Goal: Answer question/provide support

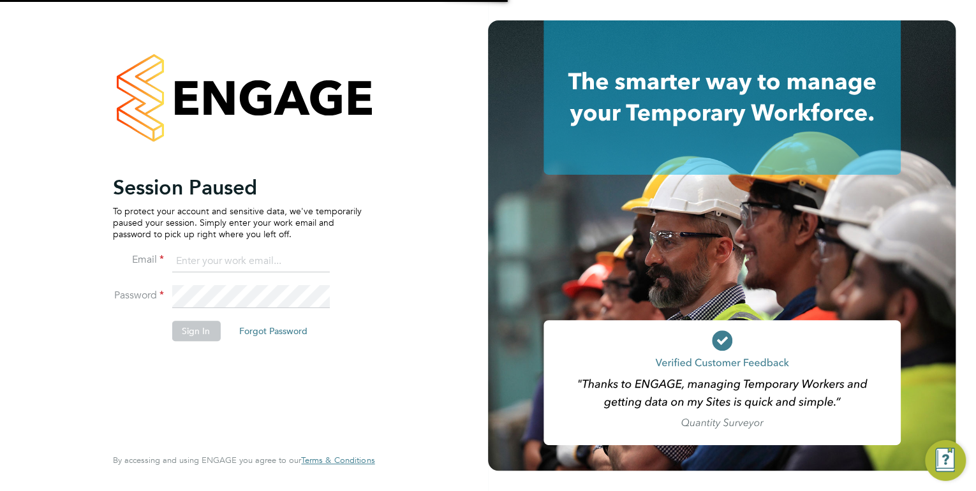
type input "[EMAIL_ADDRESS][PERSON_NAME][DOMAIN_NAME]"
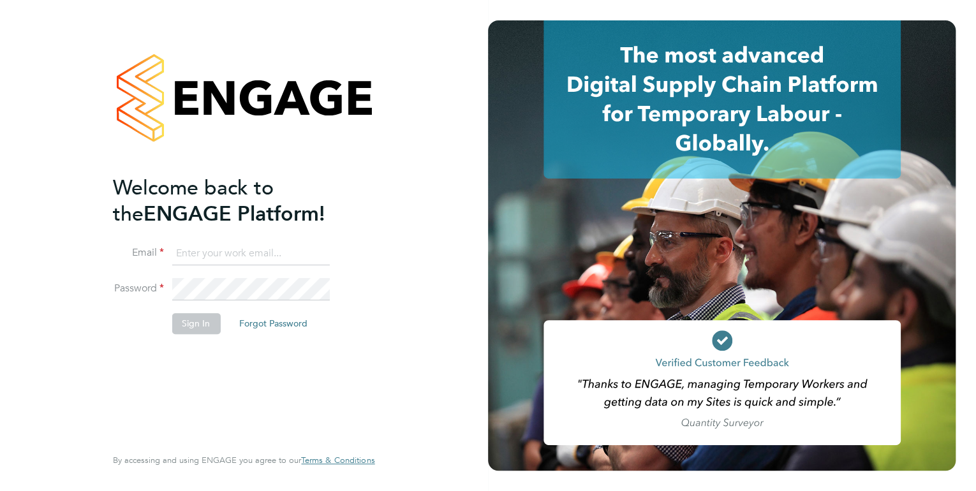
type input "kirsty.hanmore@ncclondon.ac.uk"
click at [189, 323] on button "Sign In" at bounding box center [196, 323] width 48 height 20
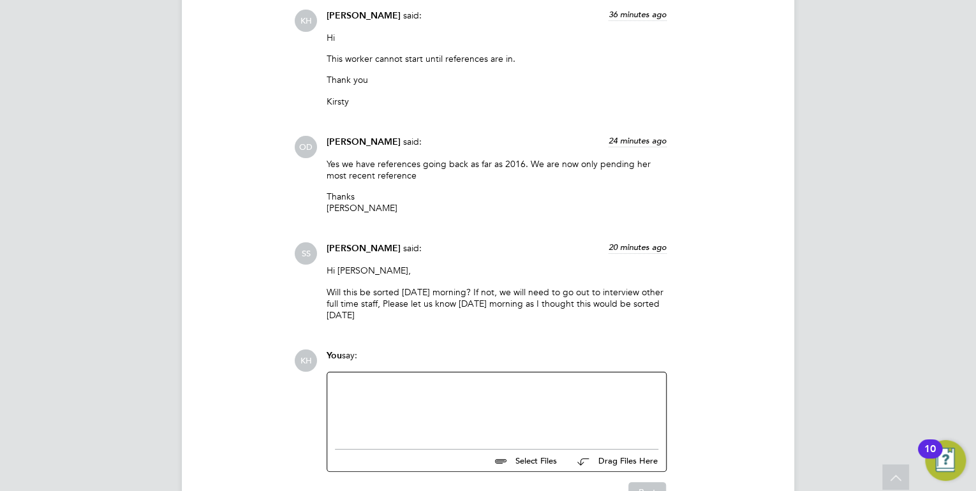
scroll to position [2373, 0]
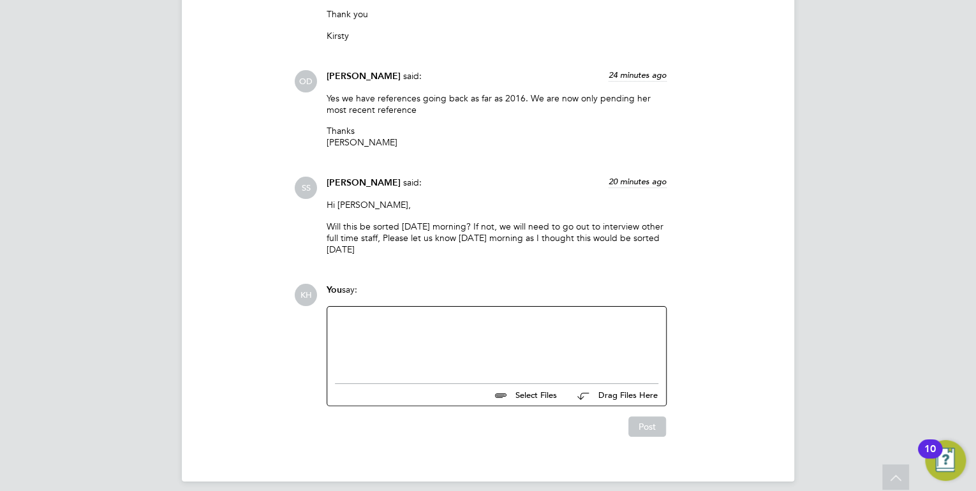
click at [462, 348] on div at bounding box center [496, 342] width 323 height 55
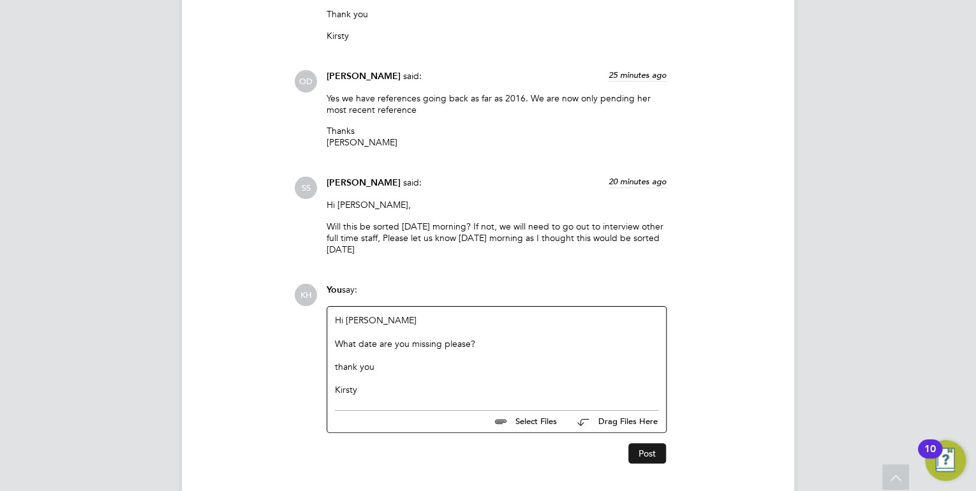
click at [652, 447] on button "Post" at bounding box center [647, 453] width 38 height 20
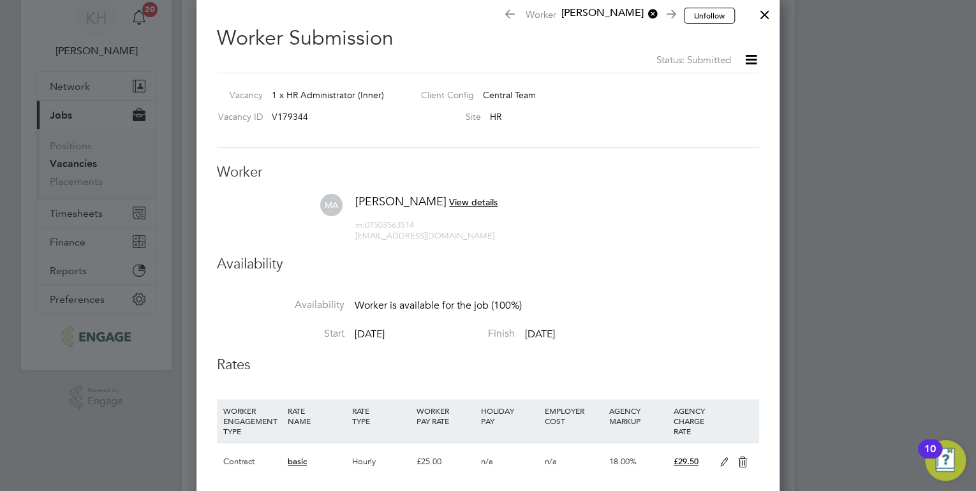
click at [767, 15] on div at bounding box center [764, 11] width 23 height 23
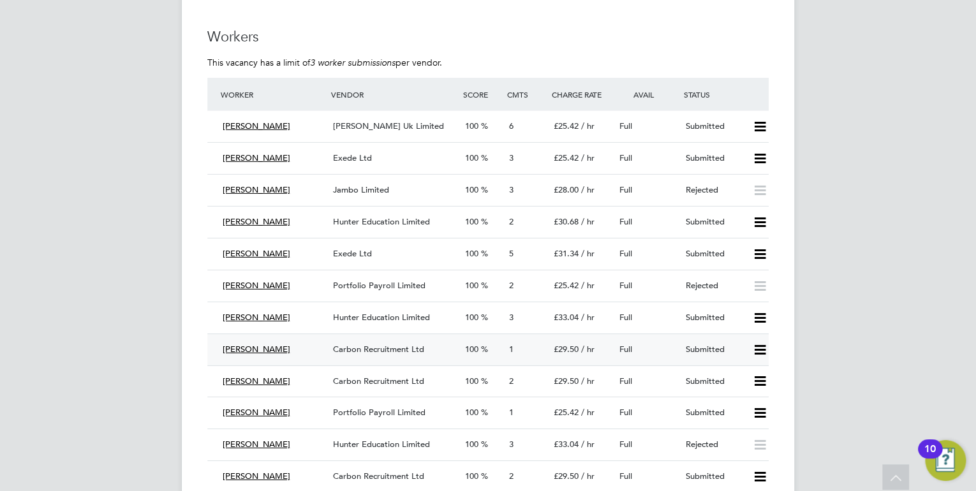
click at [367, 352] on span "Carbon Recruitment Ltd" at bounding box center [378, 349] width 91 height 11
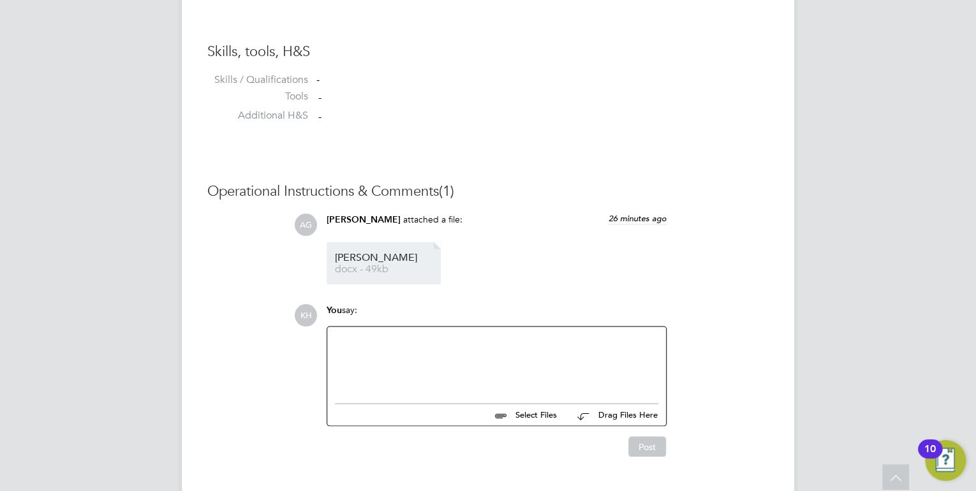
click at [381, 263] on link "Mustak docx - 49kb" at bounding box center [386, 263] width 102 height 21
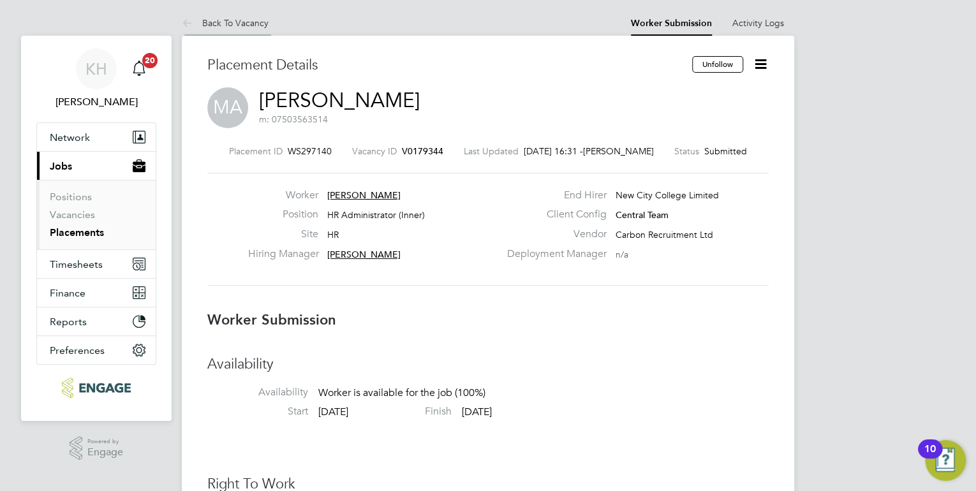
click at [248, 17] on li "Back To Vacancy" at bounding box center [225, 23] width 87 height 26
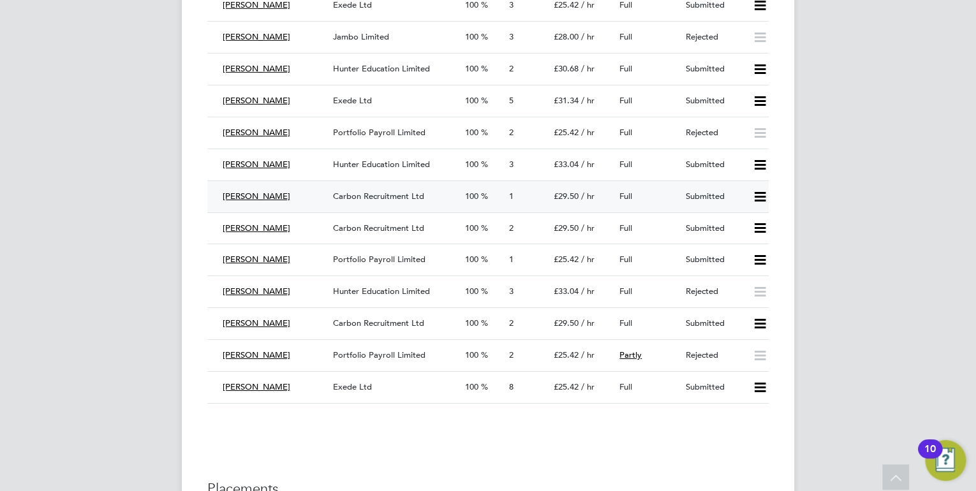
click at [752, 194] on icon at bounding box center [760, 197] width 16 height 10
click at [742, 241] on li "Reject" at bounding box center [743, 241] width 45 height 18
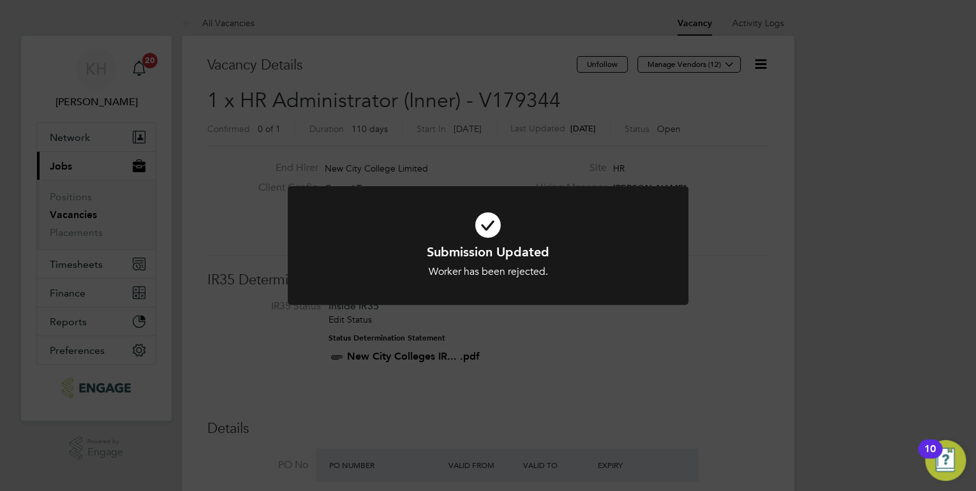
drag, startPoint x: 297, startPoint y: 406, endPoint x: 276, endPoint y: 394, distance: 24.3
click at [301, 397] on div "Submission Updated Worker has been rejected. Cancel Okay" at bounding box center [488, 245] width 976 height 491
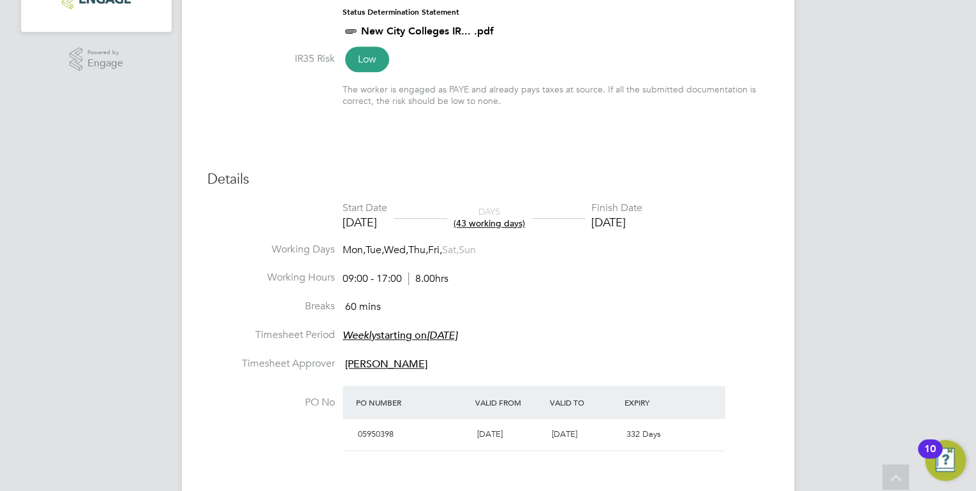
scroll to position [408, 0]
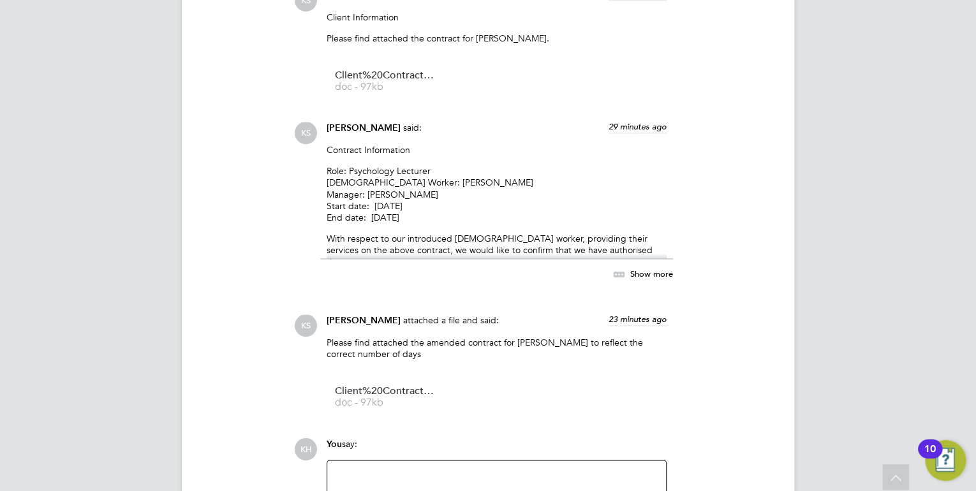
click at [646, 269] on span "Show more" at bounding box center [651, 274] width 43 height 11
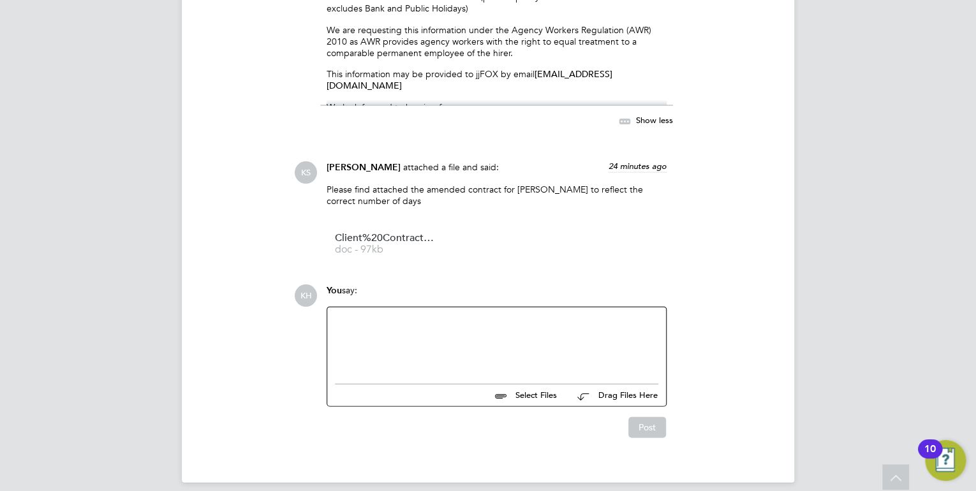
click at [462, 315] on div at bounding box center [496, 342] width 323 height 55
click at [427, 322] on div at bounding box center [496, 342] width 323 height 55
click at [641, 417] on button "Post" at bounding box center [647, 427] width 38 height 20
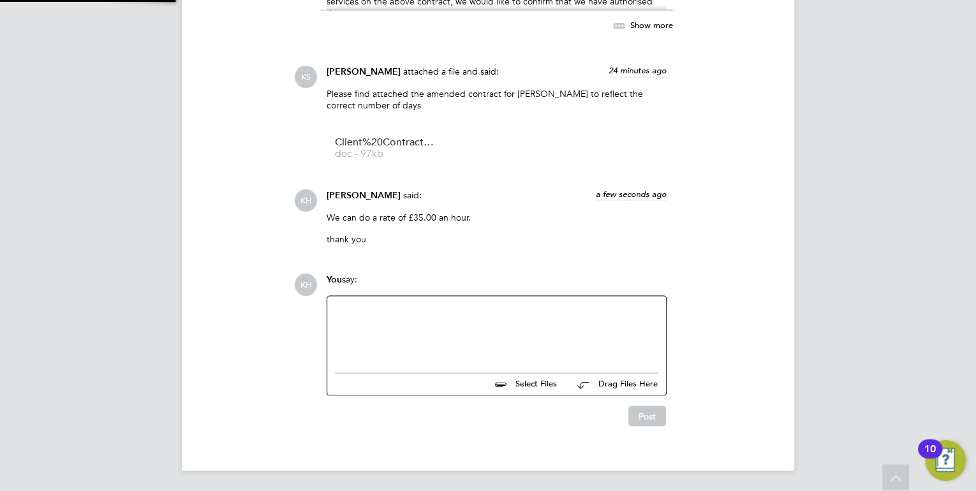
scroll to position [3476, 0]
